Goal: Information Seeking & Learning: Learn about a topic

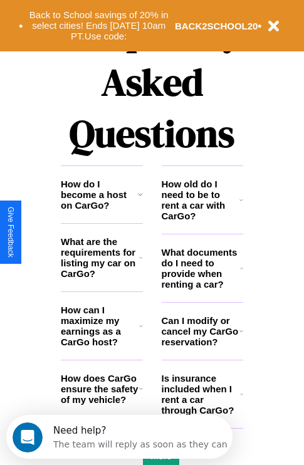
scroll to position [1519, 0]
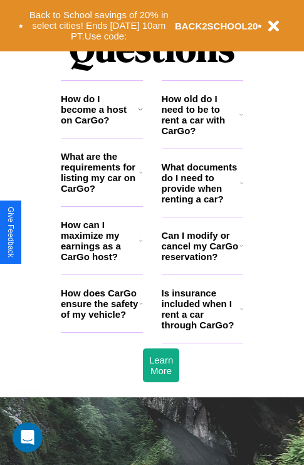
click at [102, 320] on h3 "How does CarGo ensure the safety of my vehicle?" at bounding box center [100, 304] width 78 height 32
click at [202, 135] on h3 "How old do I need to be to rent a car with CarGo?" at bounding box center [201, 114] width 78 height 43
click at [241, 251] on icon at bounding box center [242, 246] width 4 height 10
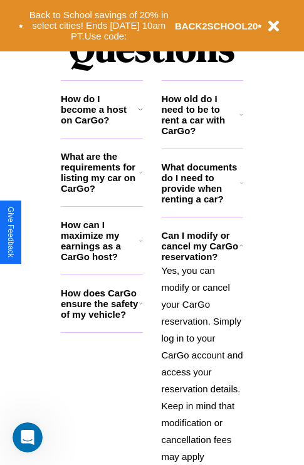
click at [140, 114] on icon at bounding box center [140, 109] width 5 height 10
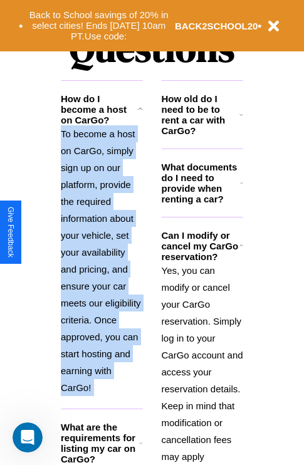
scroll to position [1672, 0]
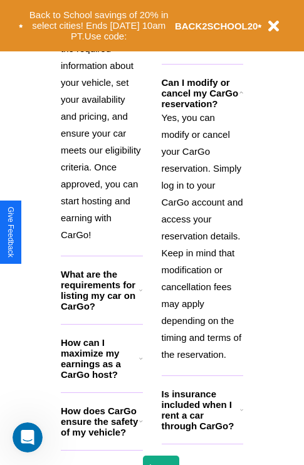
click at [202, 430] on h3 "Is insurance included when I rent a car through CarGo?" at bounding box center [201, 410] width 78 height 43
